Goal: Information Seeking & Learning: Learn about a topic

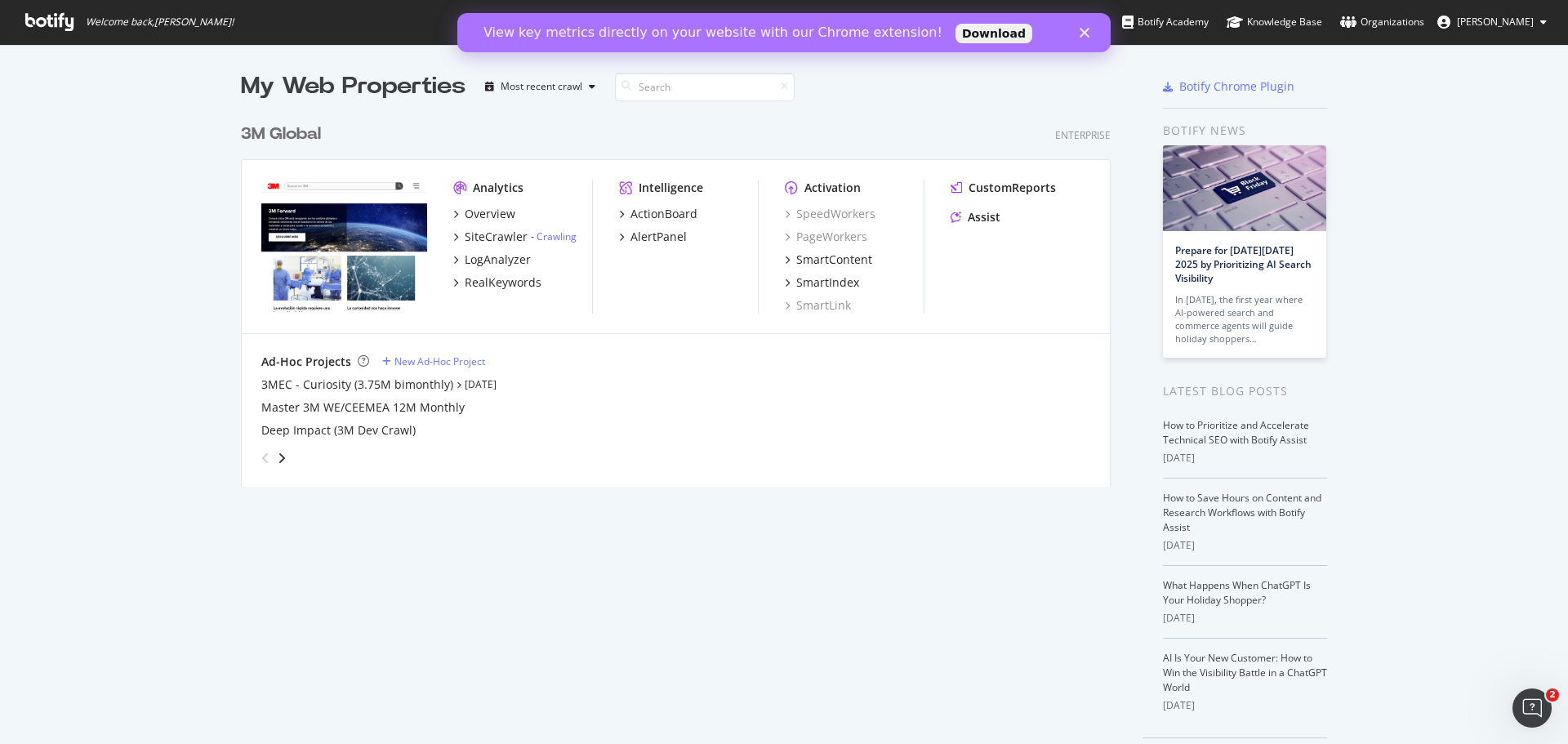
click at [955, 31] on link "Download" at bounding box center [994, 33] width 77 height 20
click at [1093, 37] on div "Close" at bounding box center [1088, 32] width 17 height 10
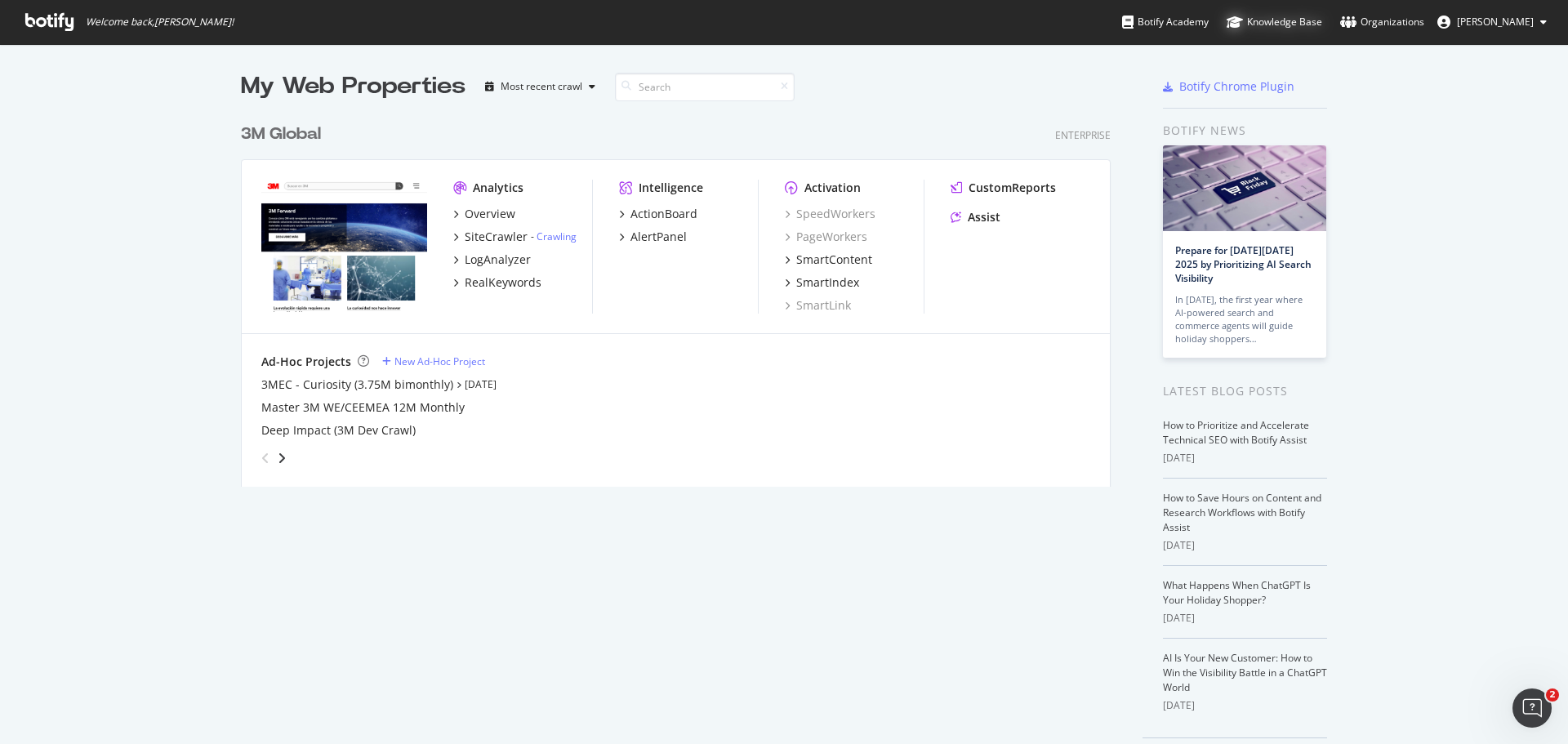
click at [1295, 23] on div "Knowledge Base" at bounding box center [1274, 22] width 96 height 17
